Goal: Information Seeking & Learning: Learn about a topic

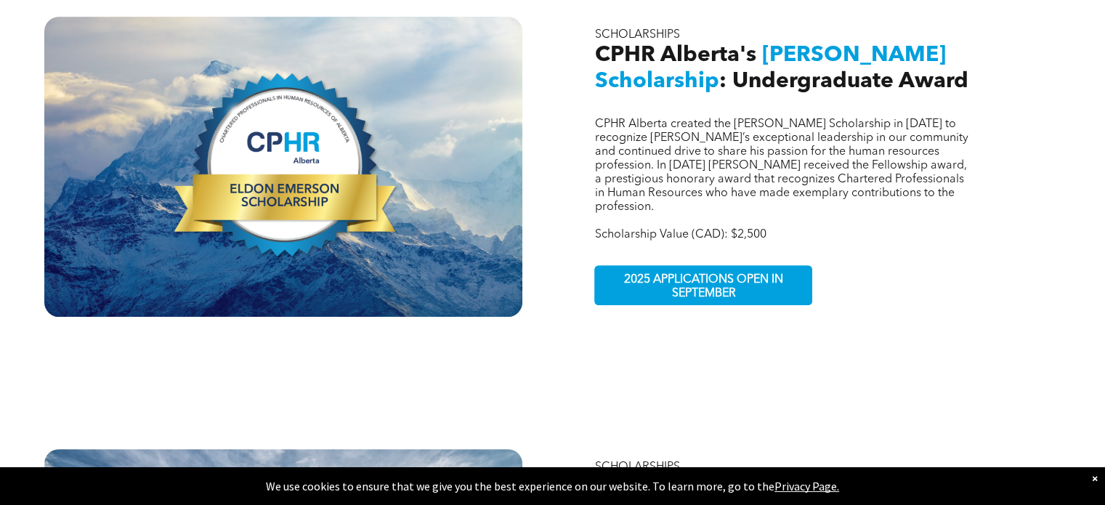
scroll to position [566, 0]
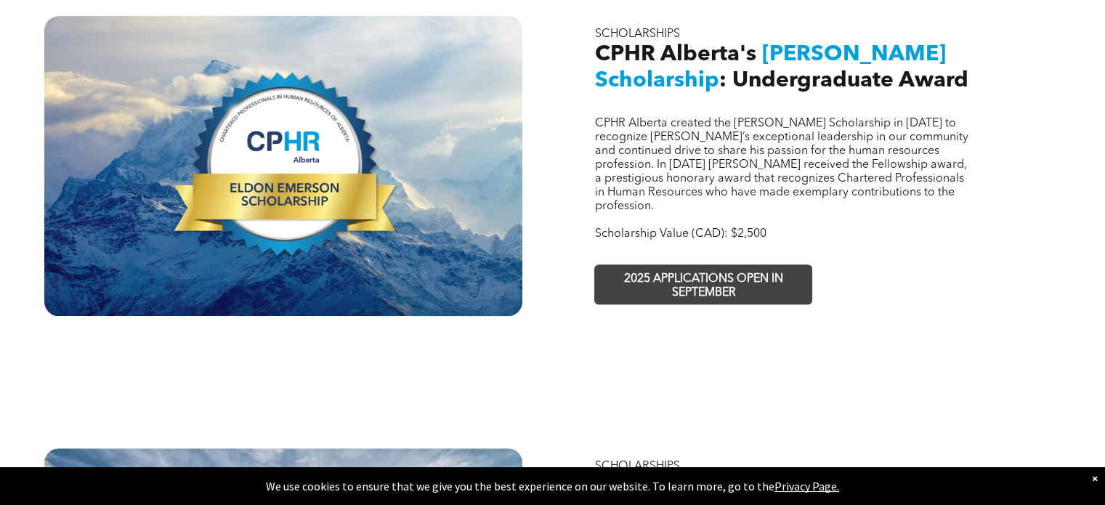
click at [686, 272] on span "2025 APPLICATIONS OPEN IN SEPTEMBER" at bounding box center [703, 286] width 212 height 42
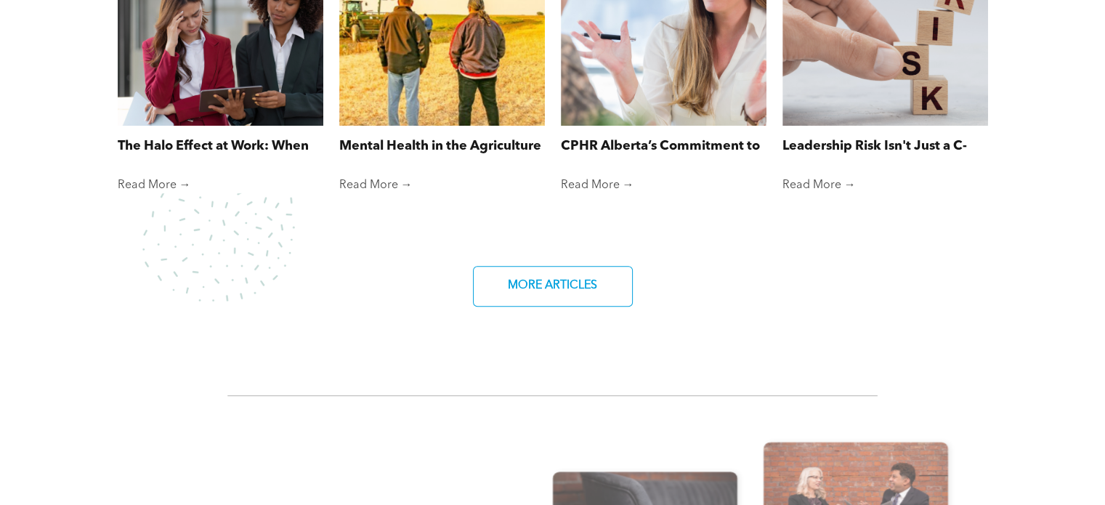
scroll to position [1287, 0]
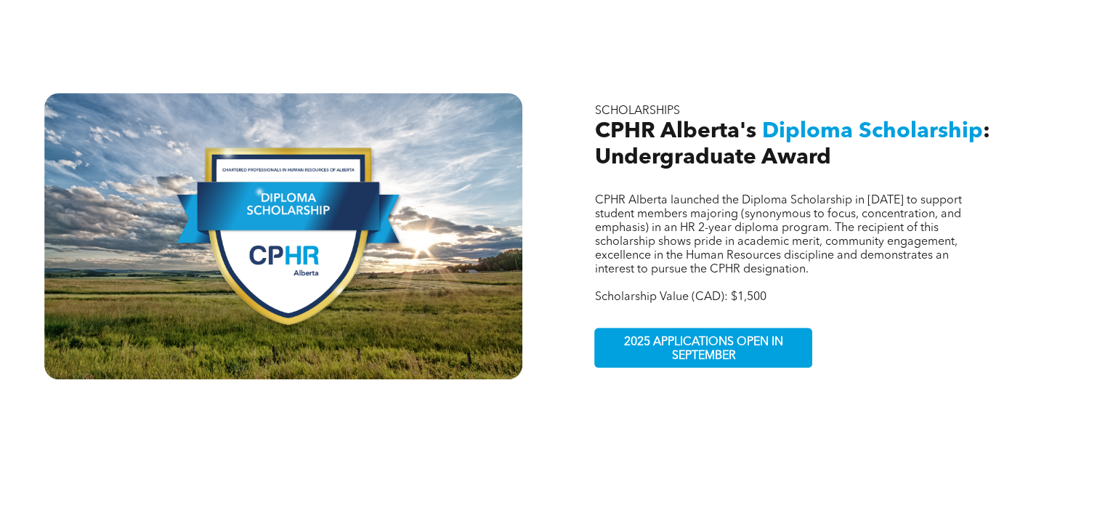
scroll to position [921, 0]
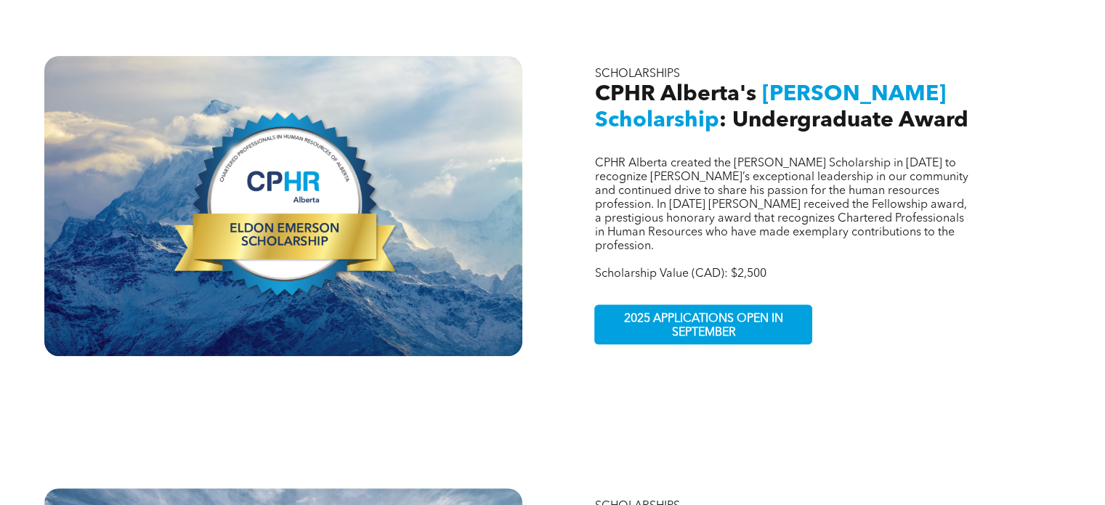
click at [686, 202] on span "CPHR Alberta created the Eldon Emerson Scholarship in 2021 to recognize Eldon’s…" at bounding box center [780, 205] width 373 height 94
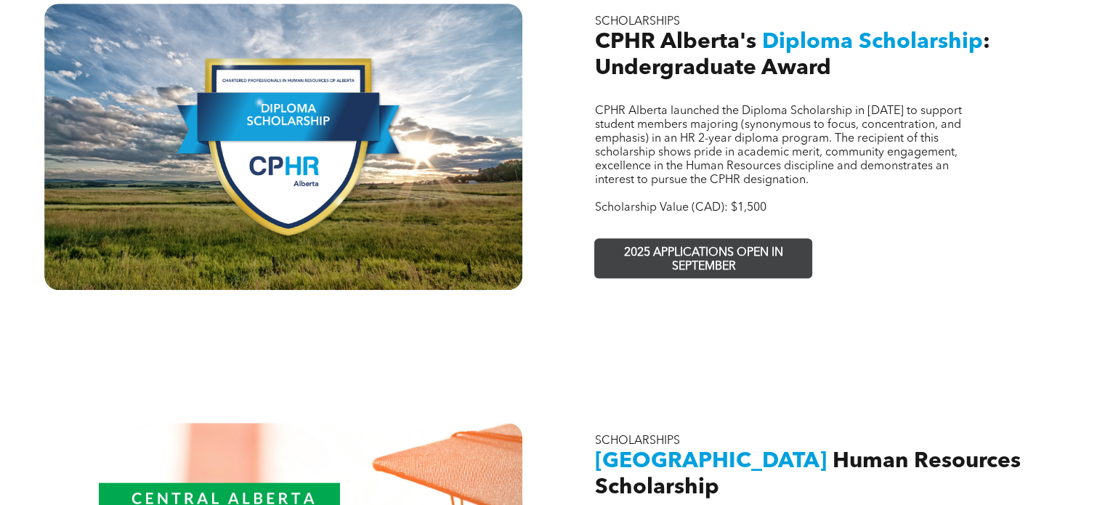
scroll to position [1011, 0]
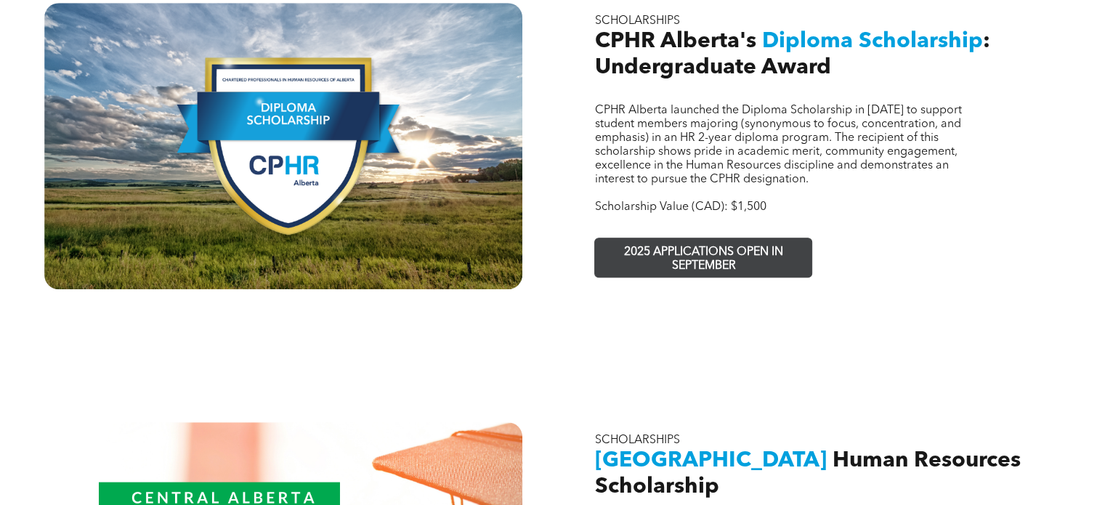
click at [691, 238] on span "2025 APPLICATIONS OPEN IN SEPTEMBER" at bounding box center [703, 259] width 212 height 42
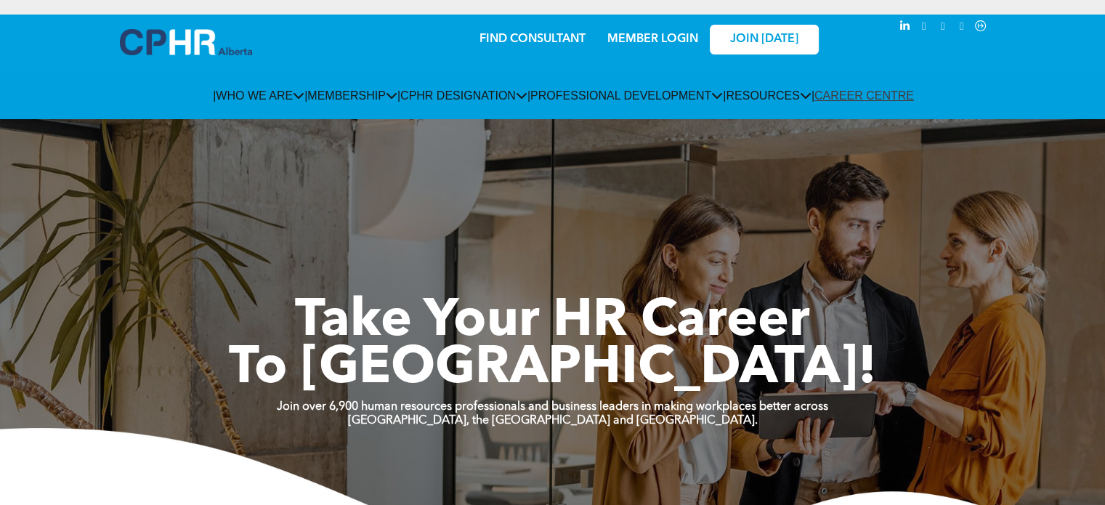
click at [737, 46] on link "JOIN [DATE]" at bounding box center [764, 40] width 109 height 30
click at [665, 43] on link "MEMBER LOGIN" at bounding box center [652, 39] width 91 height 12
click at [674, 38] on link "MEMBER LOGIN" at bounding box center [652, 39] width 91 height 12
